Goal: Register for event/course

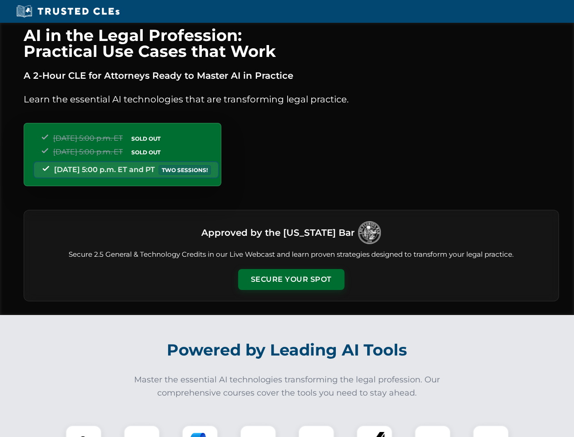
click at [291, 279] on button "Secure Your Spot" at bounding box center [291, 279] width 106 height 21
click at [84, 431] on img at bounding box center [83, 443] width 26 height 26
